Goal: Navigation & Orientation: Find specific page/section

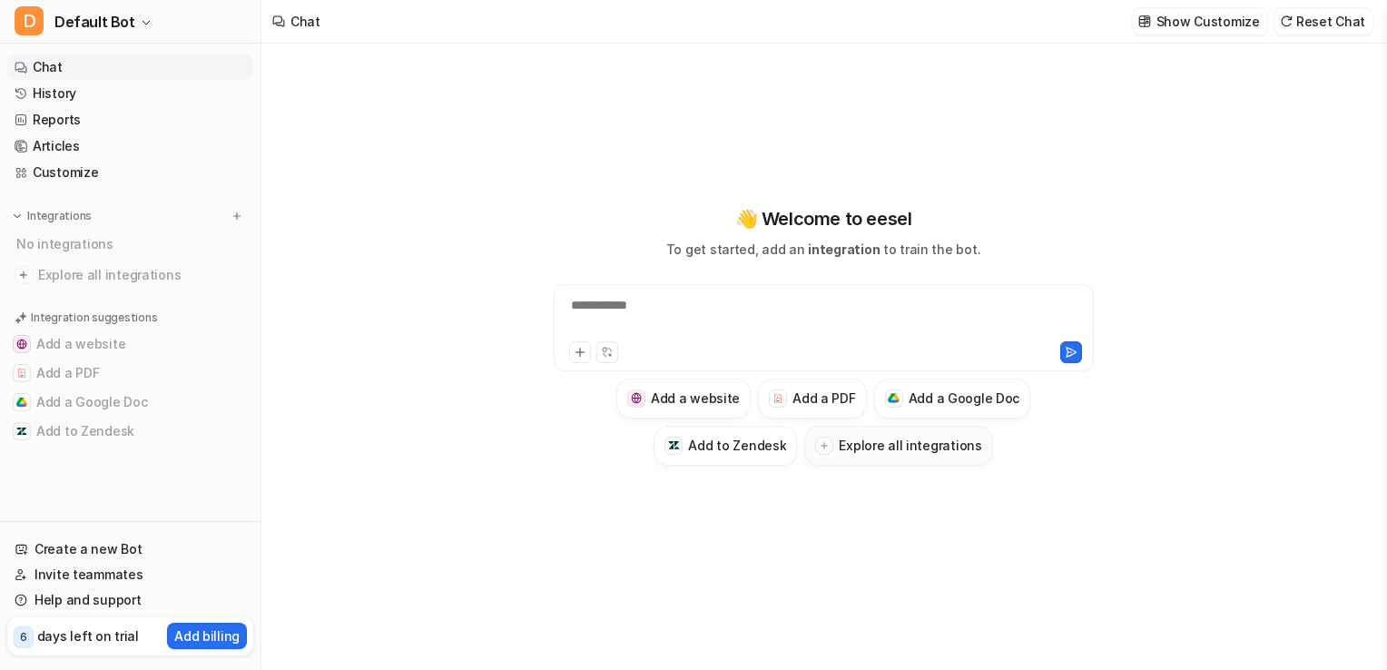
click at [880, 438] on h3 "Explore all integrations" at bounding box center [910, 445] width 143 height 19
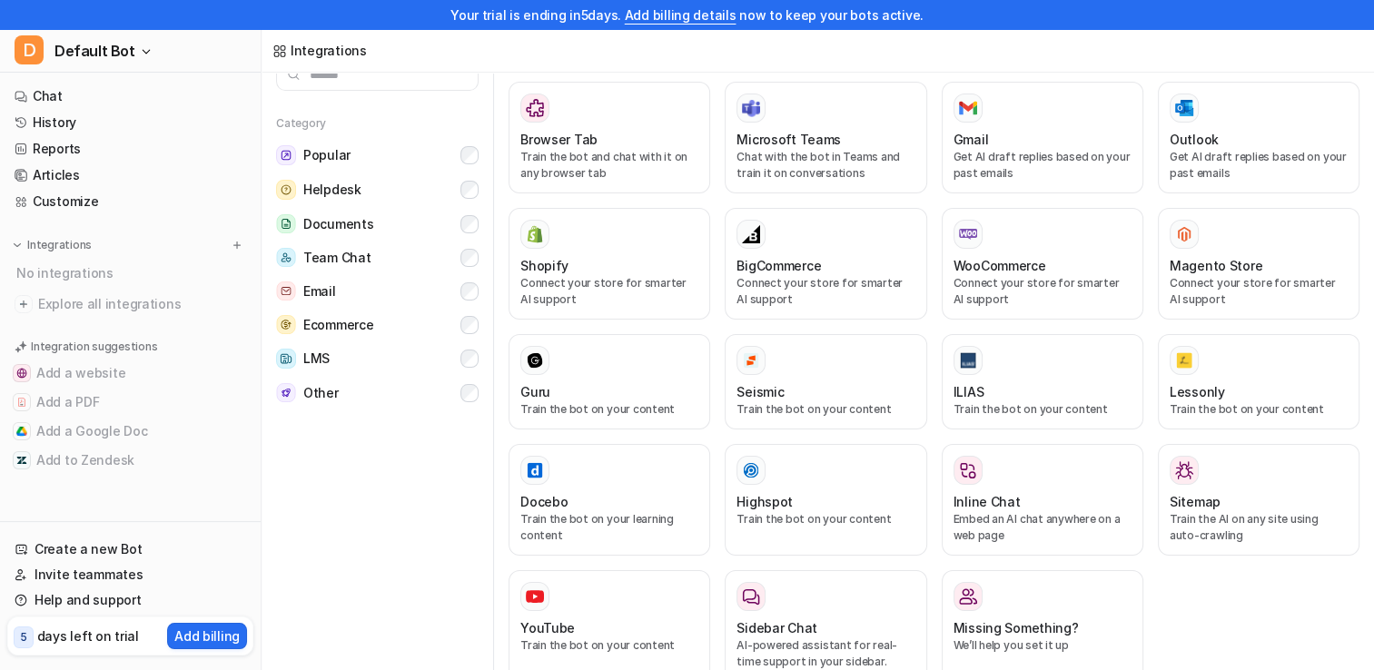
scroll to position [841, 0]
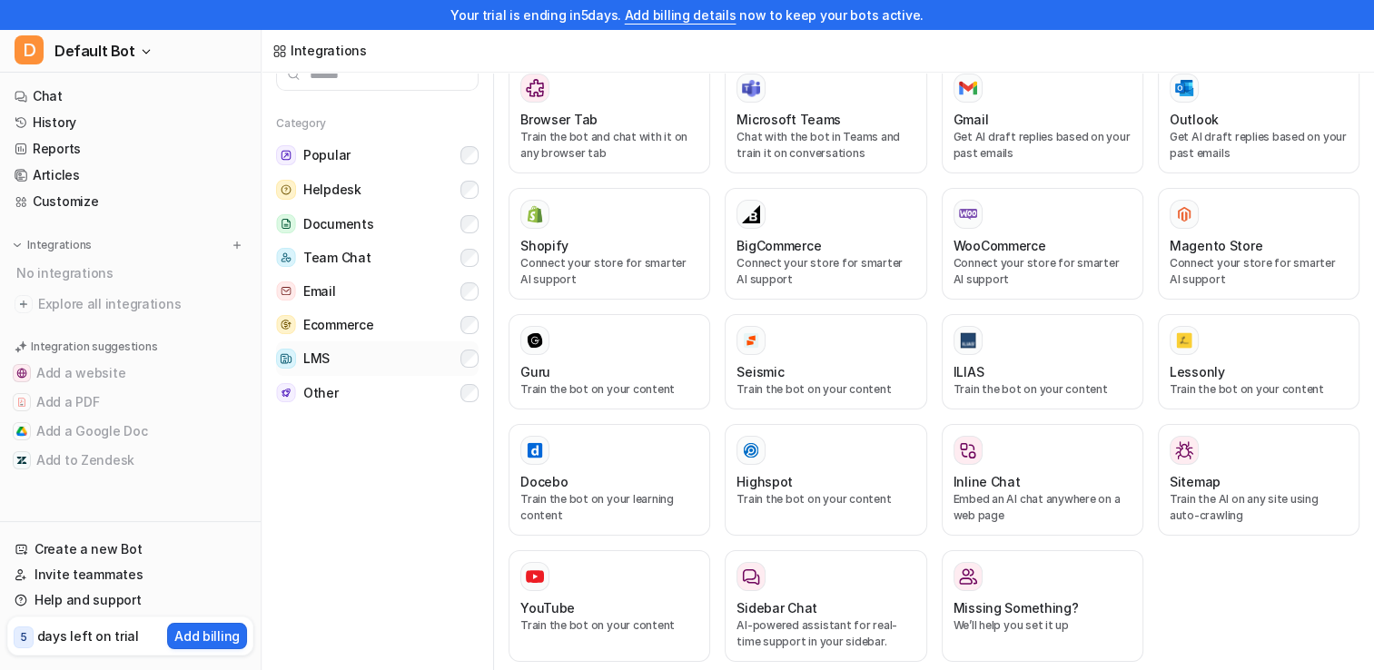
click at [345, 361] on button "LMS" at bounding box center [377, 358] width 202 height 34
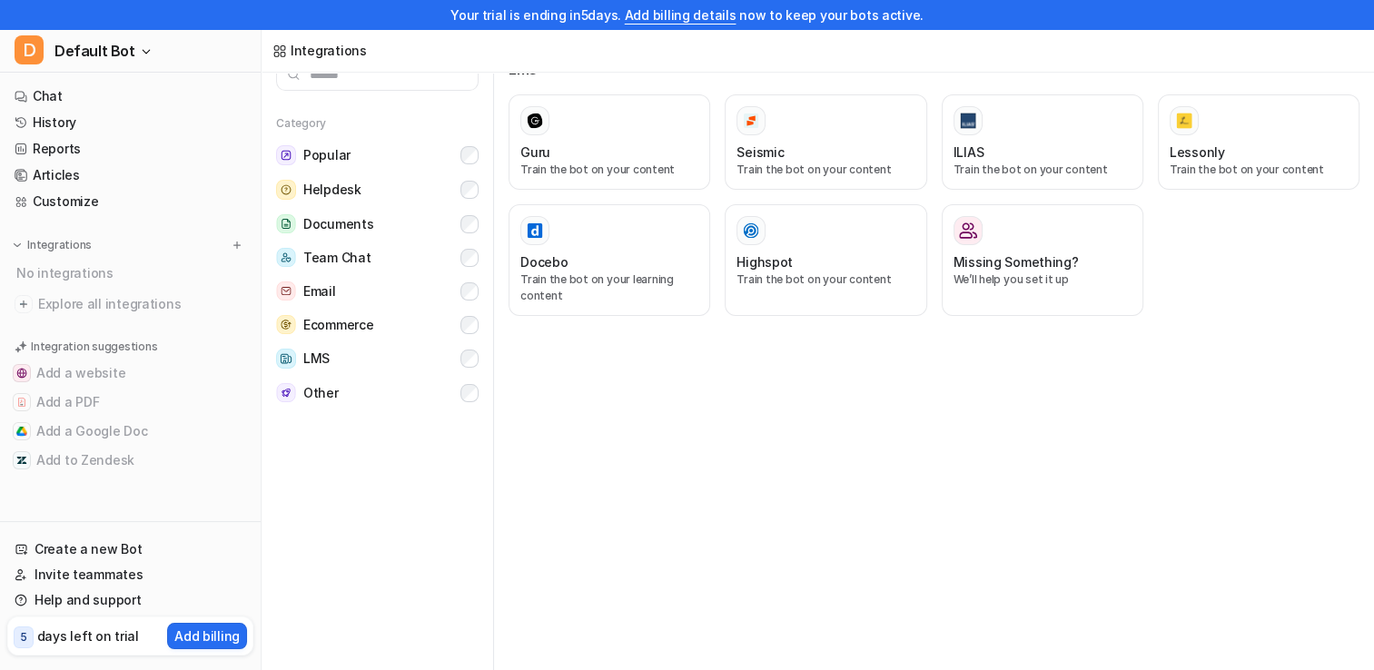
click at [473, 358] on div "Category Popular Helpdesk Documents Team Chat Email Ecommerce LMS Other" at bounding box center [377, 250] width 232 height 319
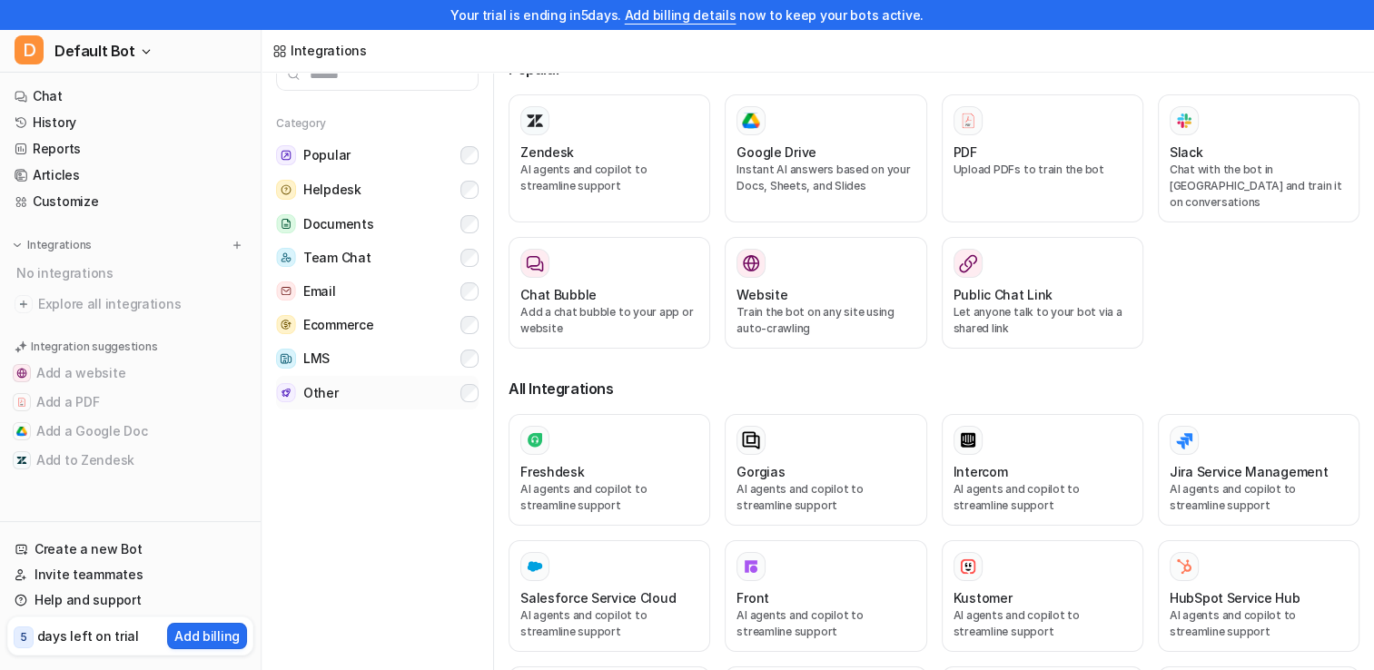
click at [389, 393] on button "Other" at bounding box center [377, 393] width 202 height 34
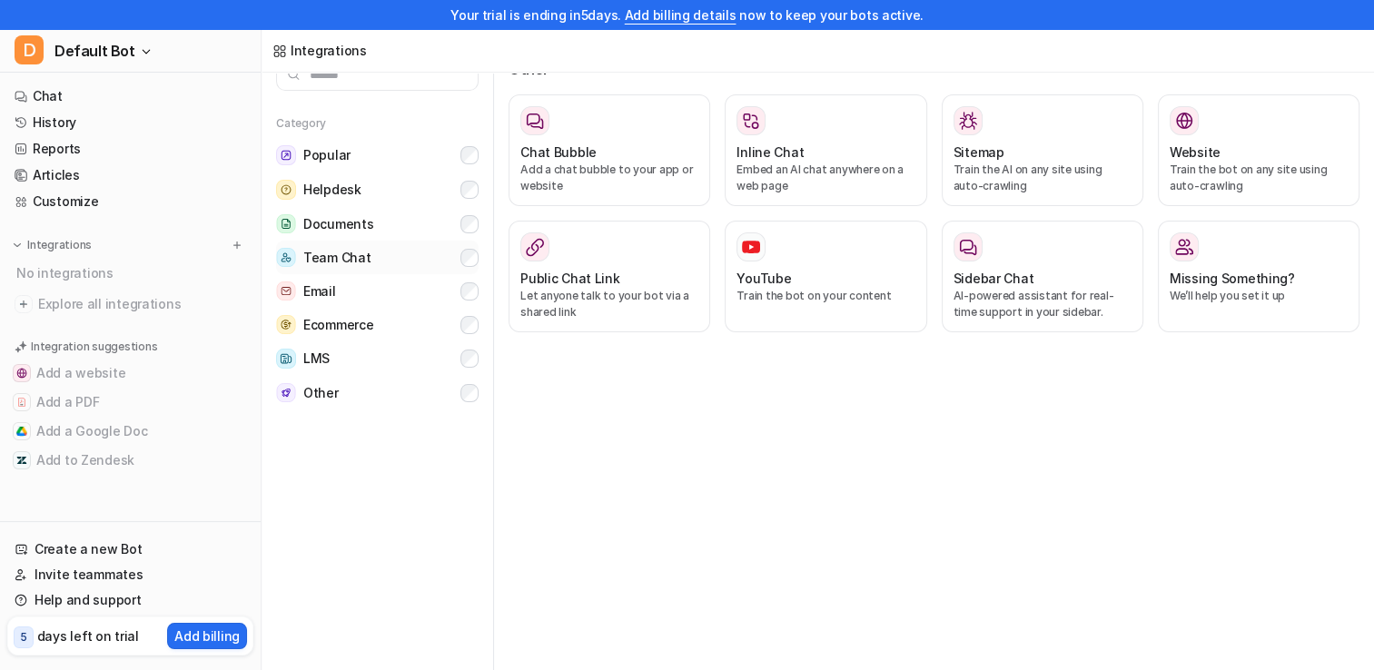
click at [385, 252] on button "Team Chat" at bounding box center [377, 258] width 202 height 34
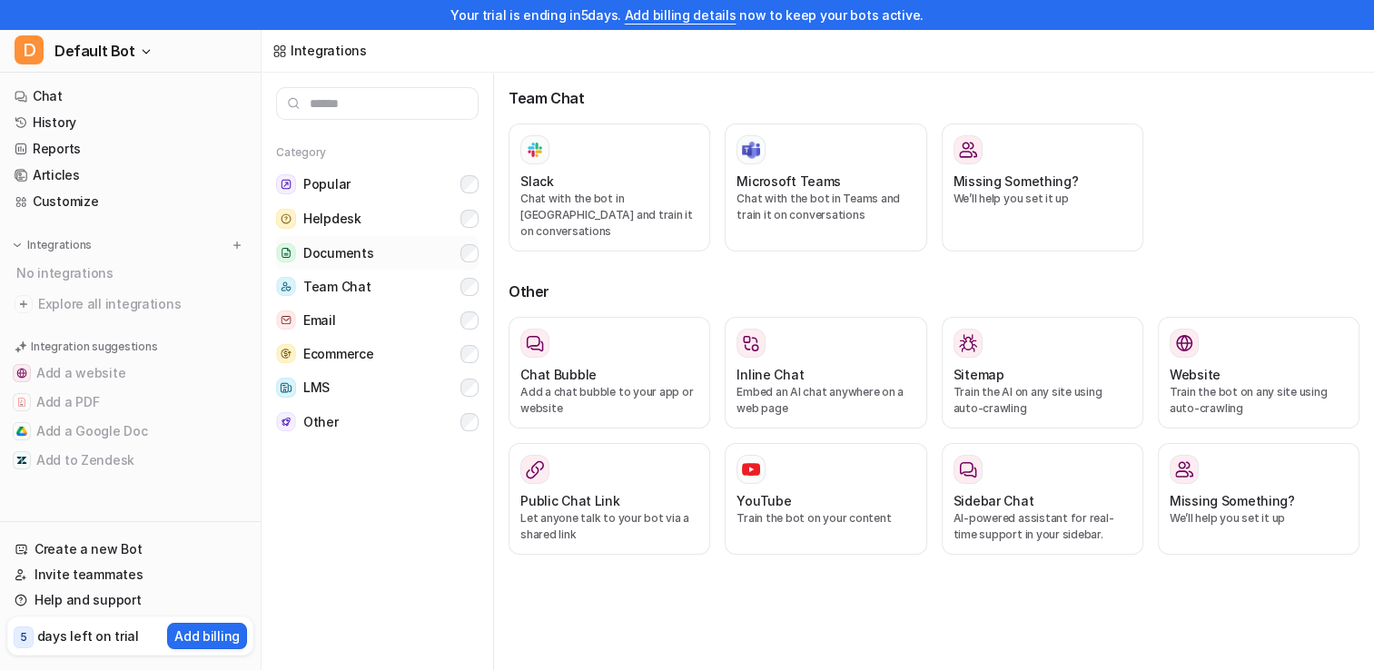
click at [334, 254] on span "Documents" at bounding box center [338, 253] width 70 height 18
